Goal: Navigation & Orientation: Find specific page/section

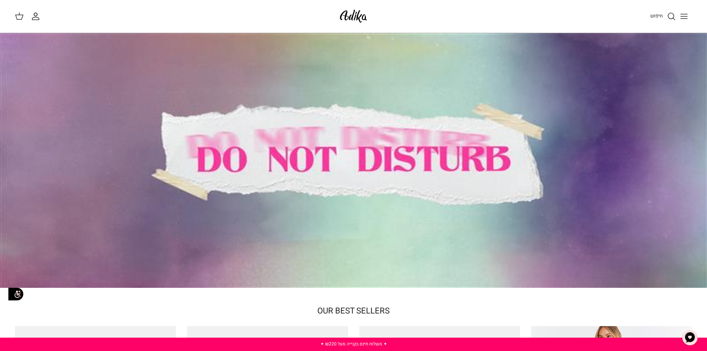
click at [683, 17] on icon "Toggle menu" at bounding box center [683, 16] width 9 height 9
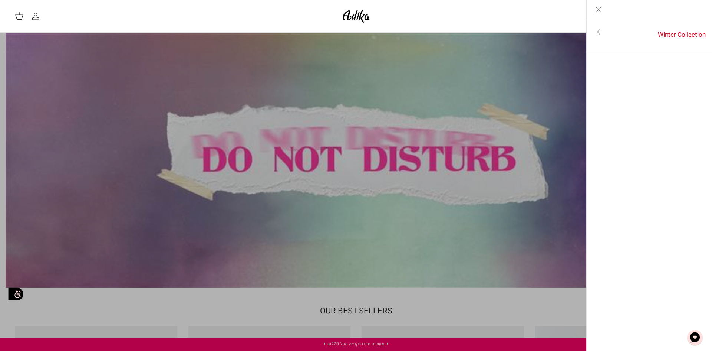
click at [596, 33] on icon "Toggle menu" at bounding box center [598, 31] width 9 height 9
click at [598, 31] on link "לכל הפריטים" at bounding box center [650, 32] width 118 height 19
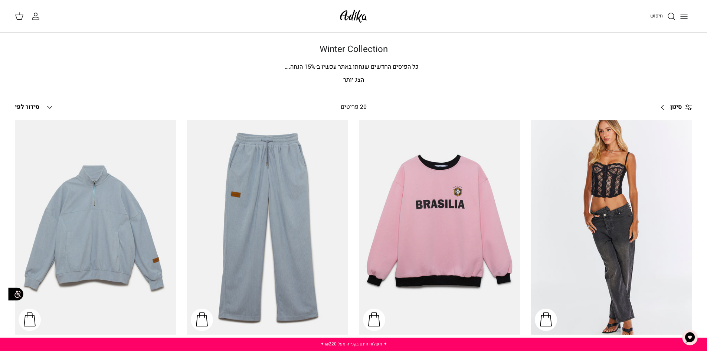
click at [688, 107] on icon at bounding box center [687, 106] width 7 height 7
